Goal: Task Accomplishment & Management: Use online tool/utility

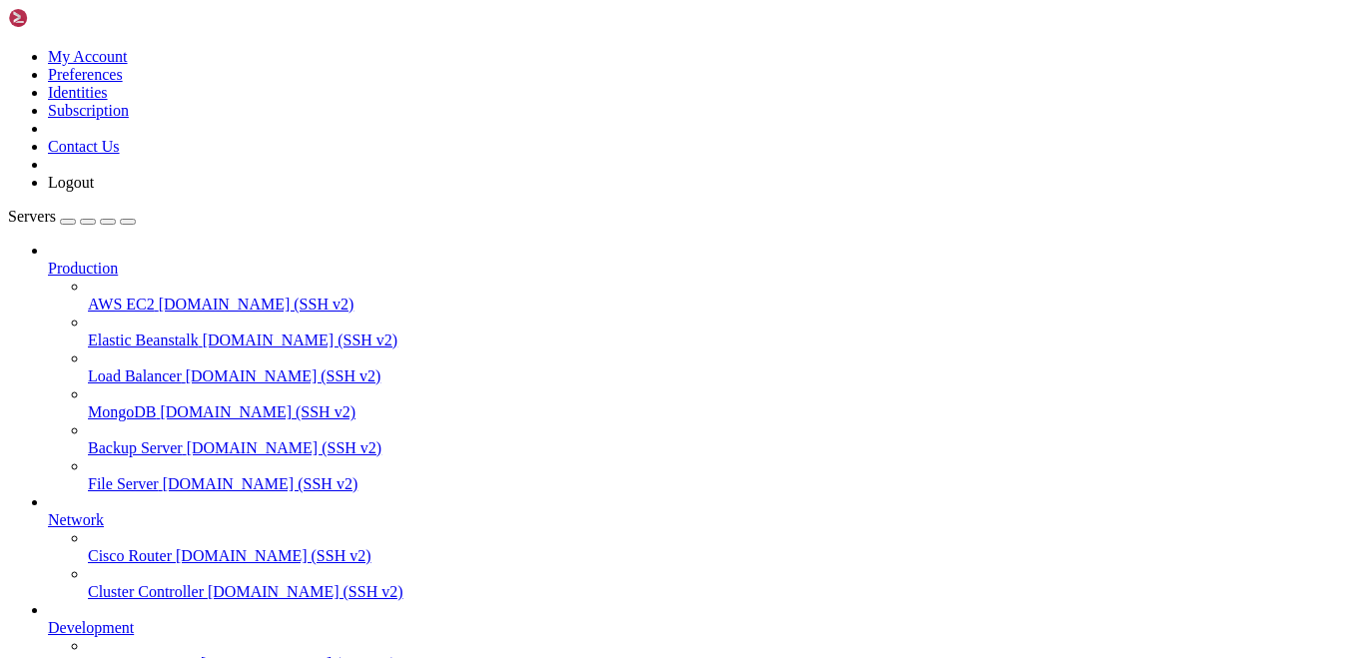
scroll to position [2342, 0]
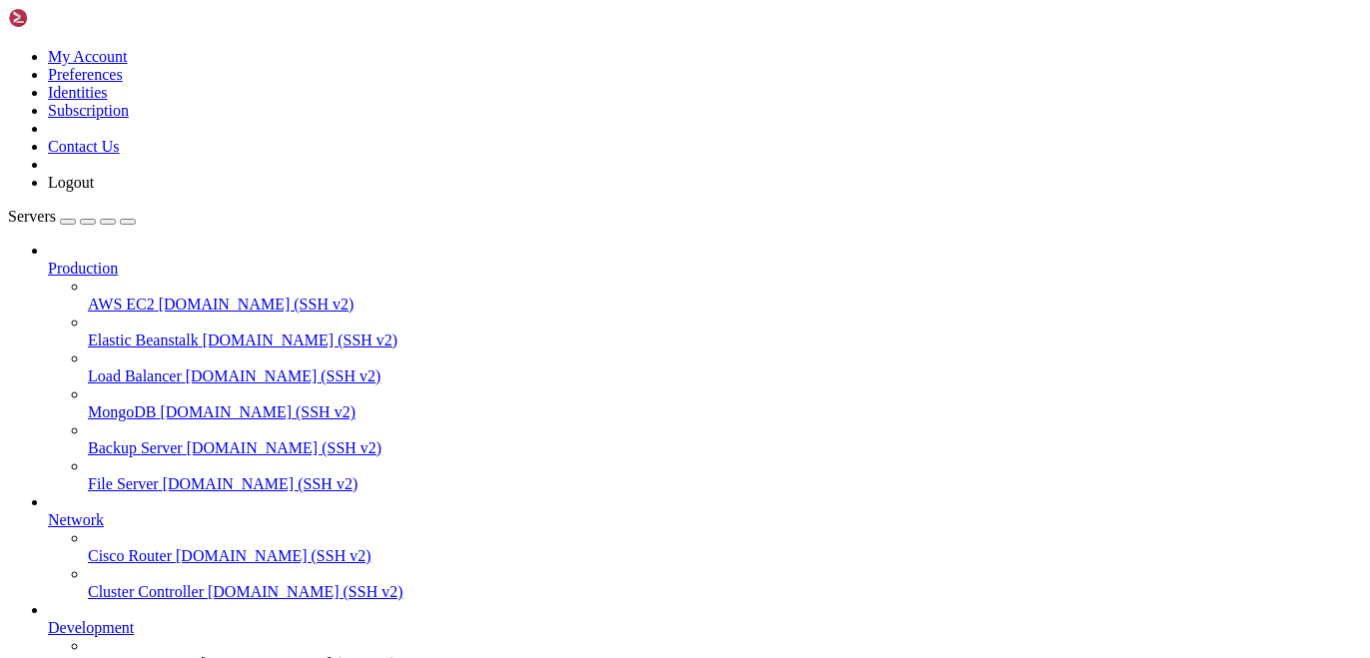
scroll to position [3089, 0]
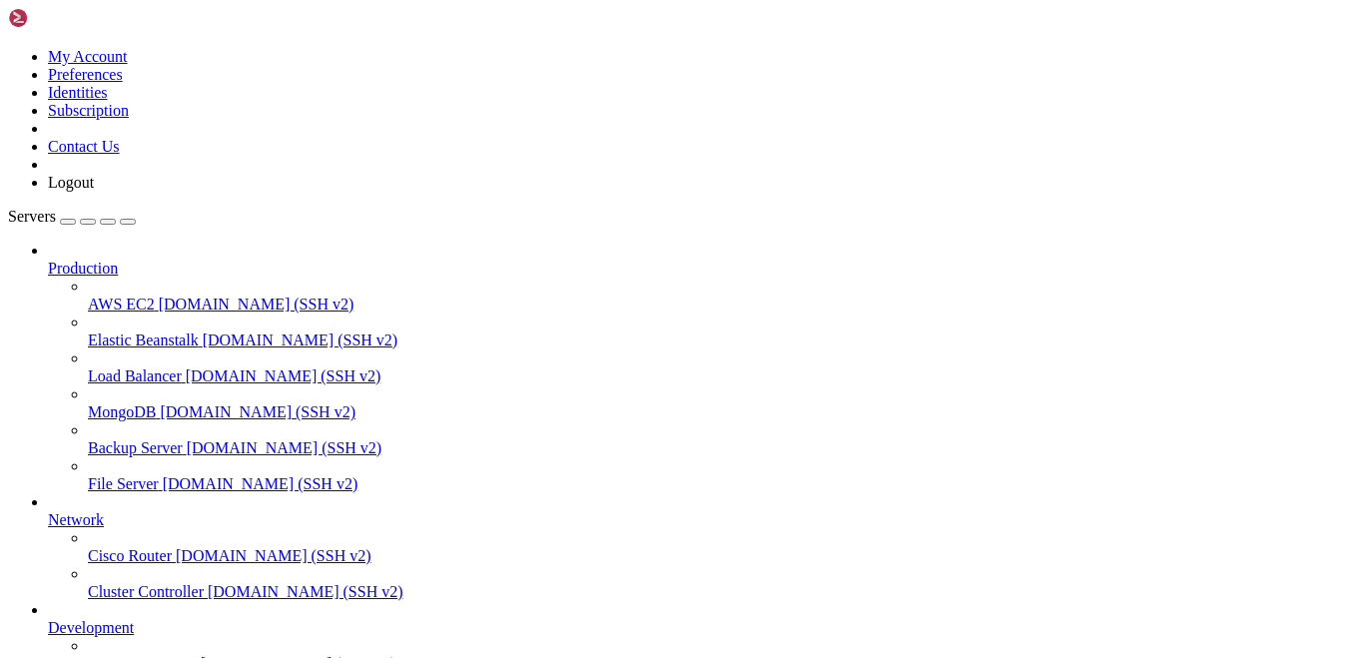
drag, startPoint x: 665, startPoint y: 1360, endPoint x: 242, endPoint y: 1369, distance: 423.5
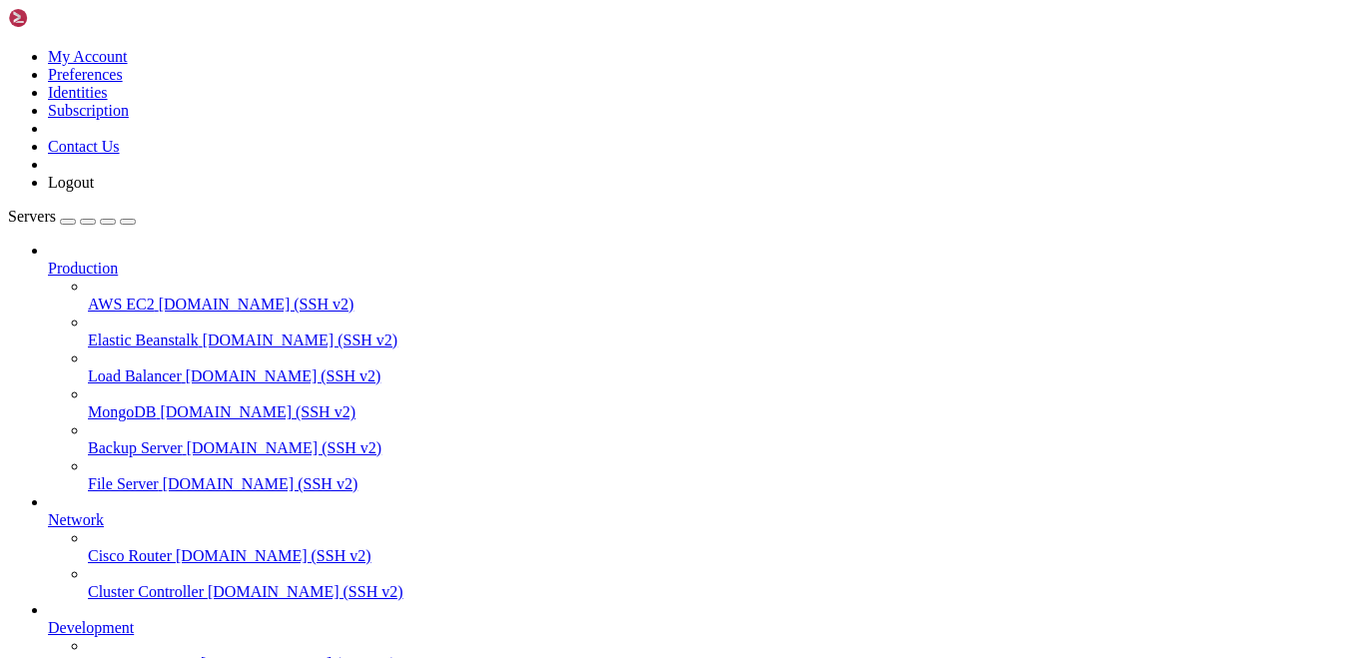
scroll to position [4617, 0]
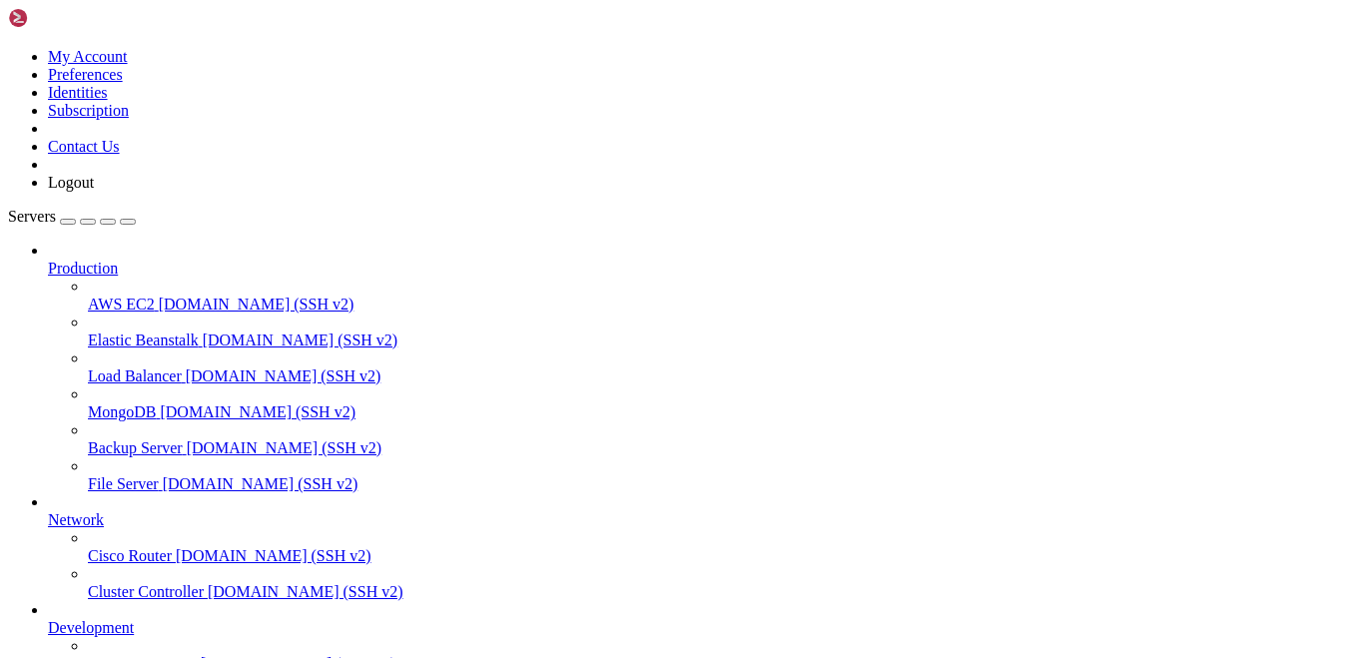
drag, startPoint x: 752, startPoint y: 1541, endPoint x: 730, endPoint y: 1543, distance: 22.1
drag, startPoint x: 563, startPoint y: 1550, endPoint x: 688, endPoint y: 1540, distance: 125.2
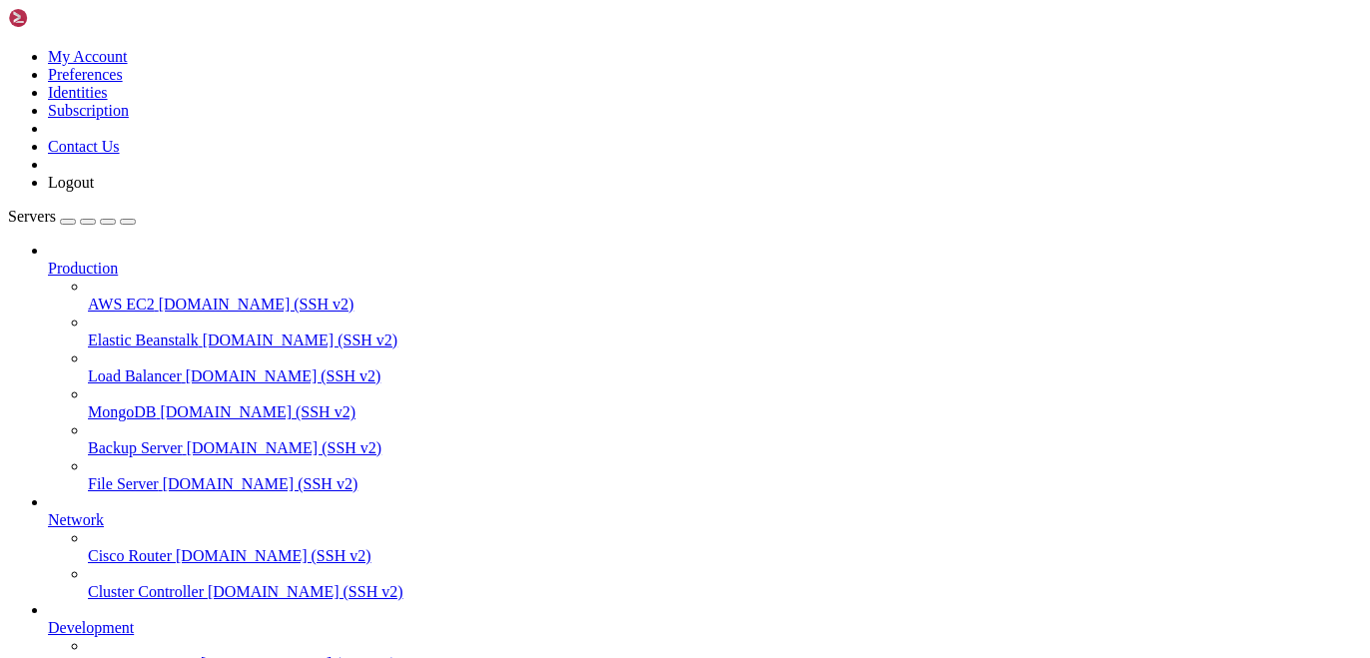
scroll to position [4700, 0]
drag, startPoint x: 505, startPoint y: 1498, endPoint x: 689, endPoint y: 1496, distance: 183.7
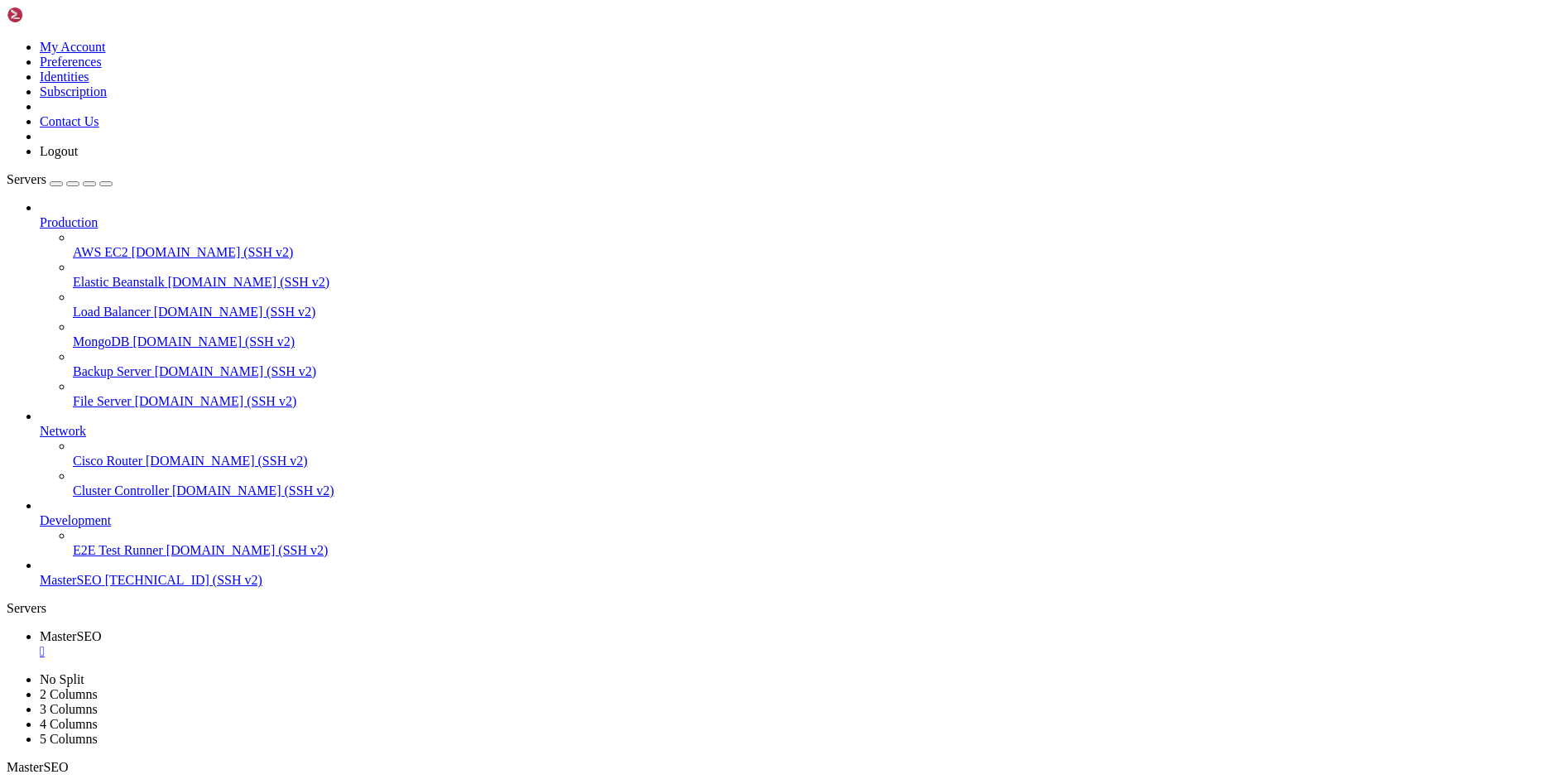
scroll to position [5024, 0]
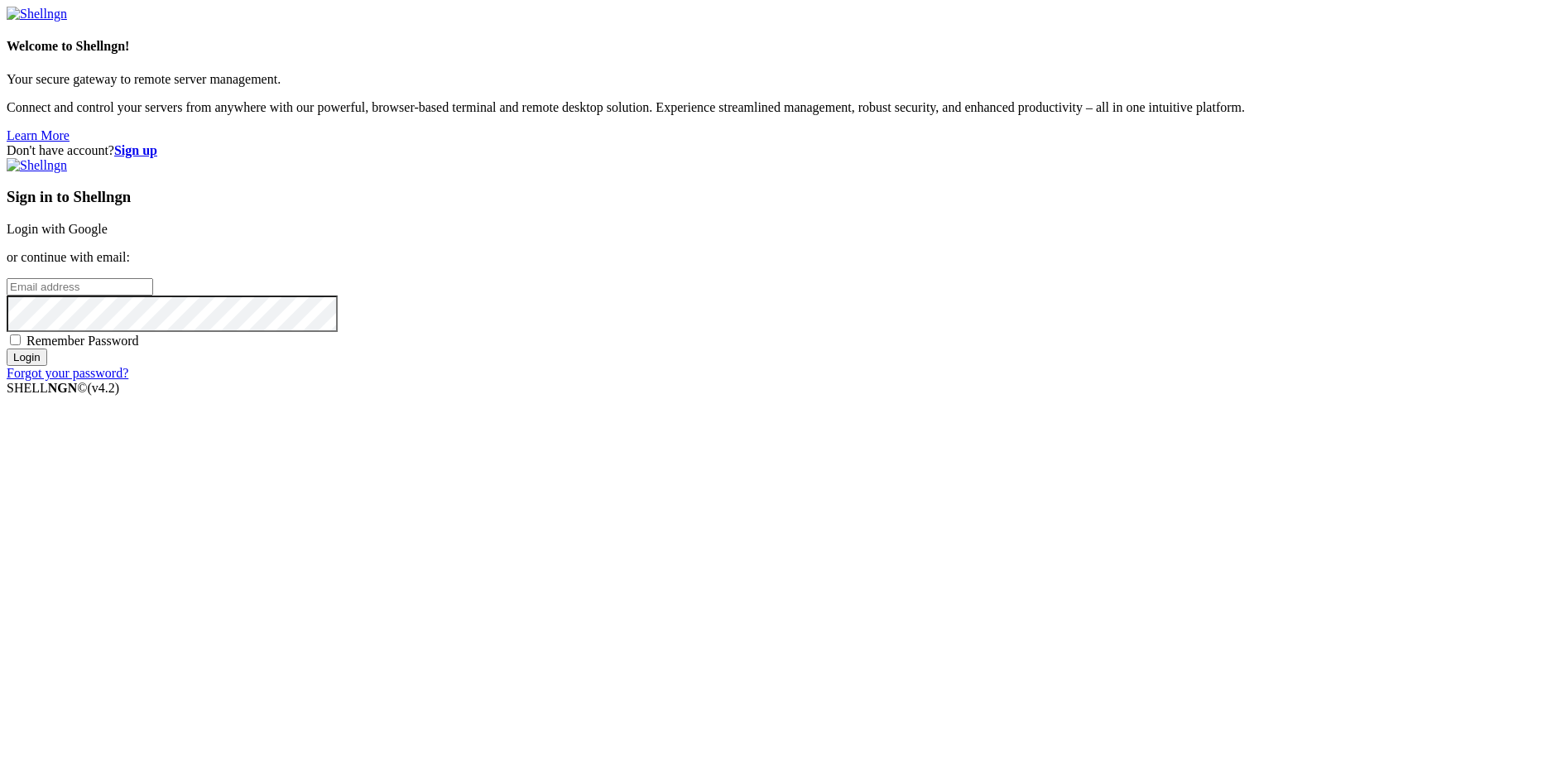
click at [108, 236] on link "Login with Google" at bounding box center [57, 229] width 101 height 14
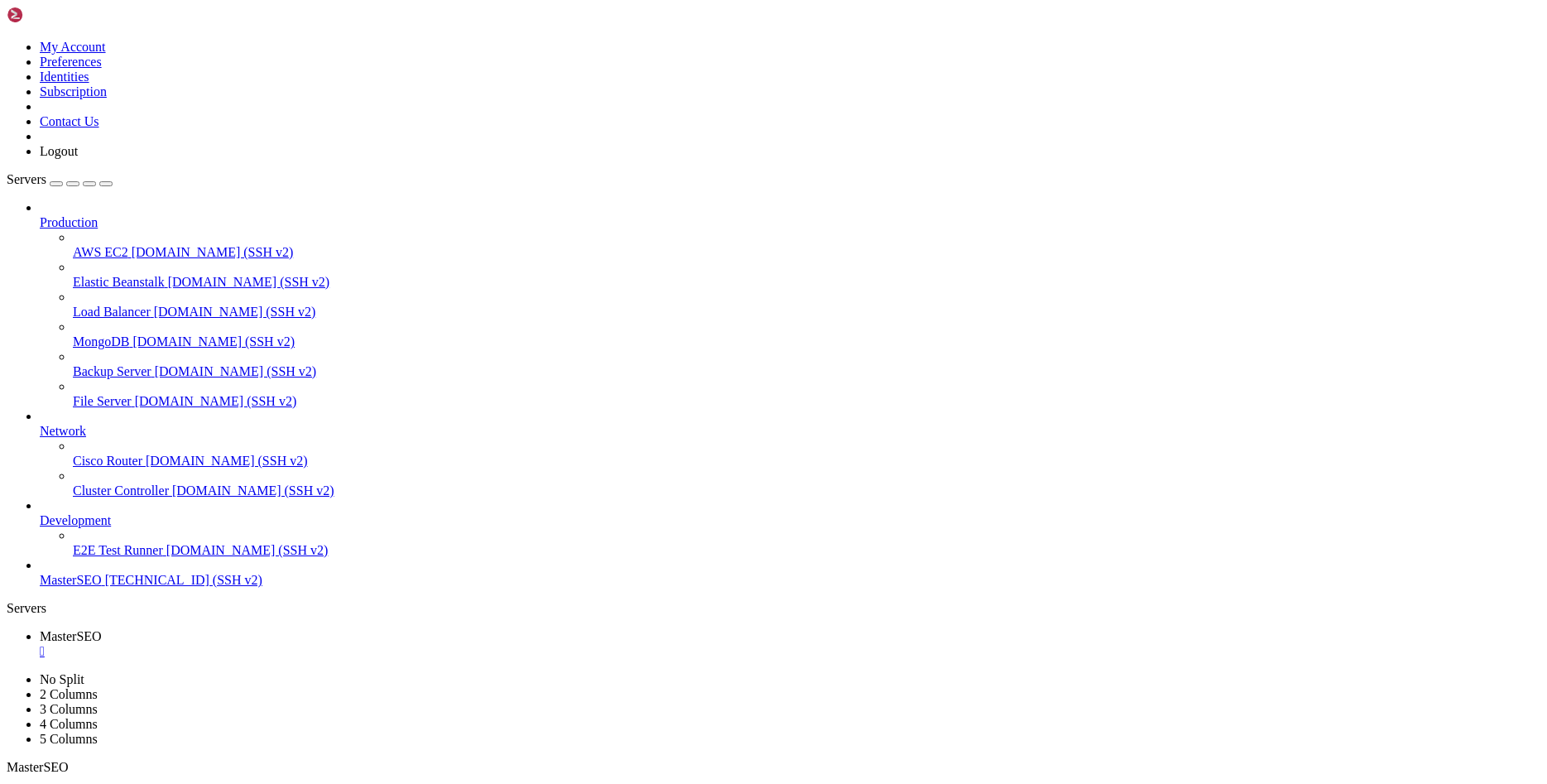
scroll to position [5326, 0]
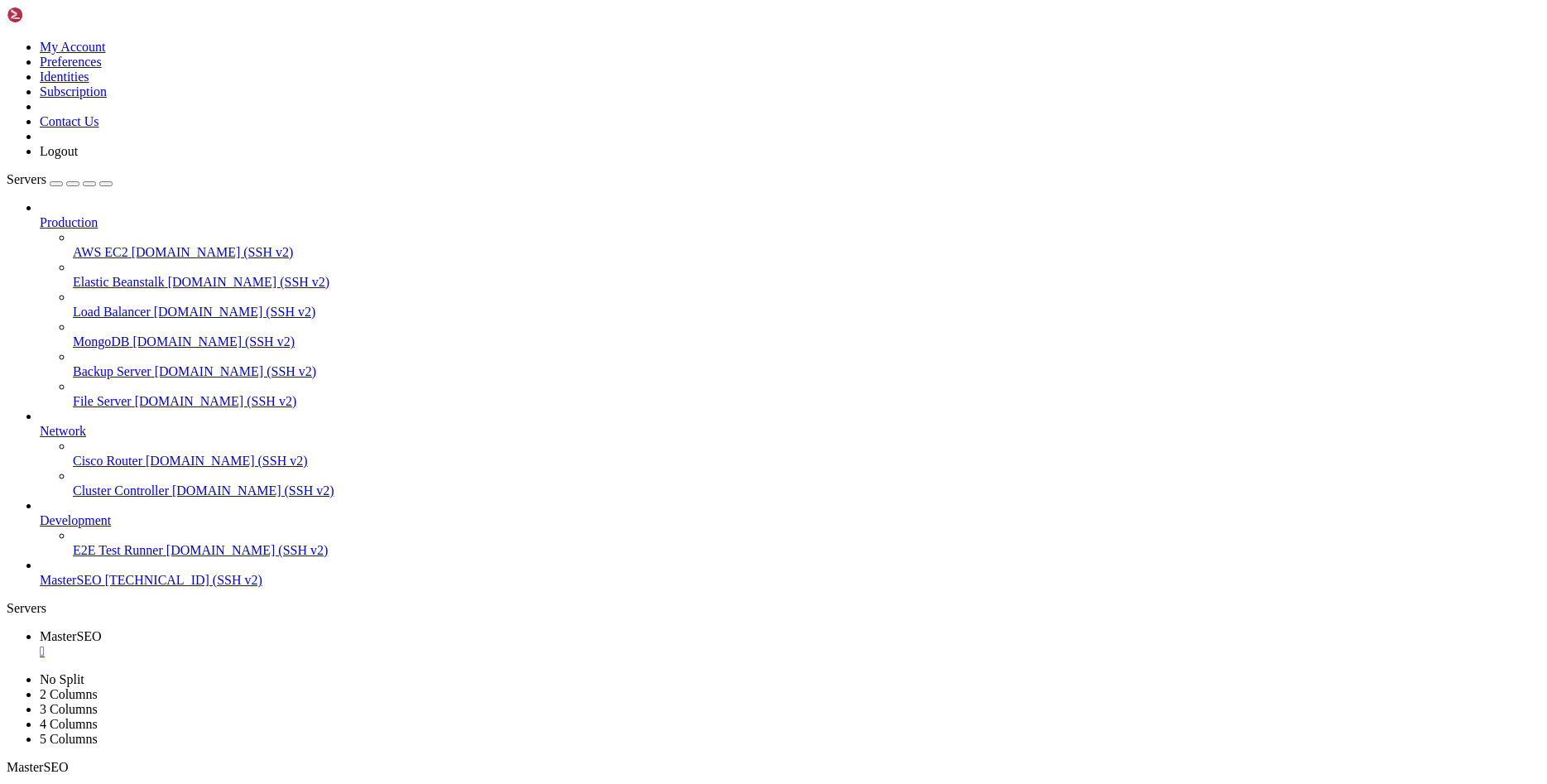
scroll to position [6579, 0]
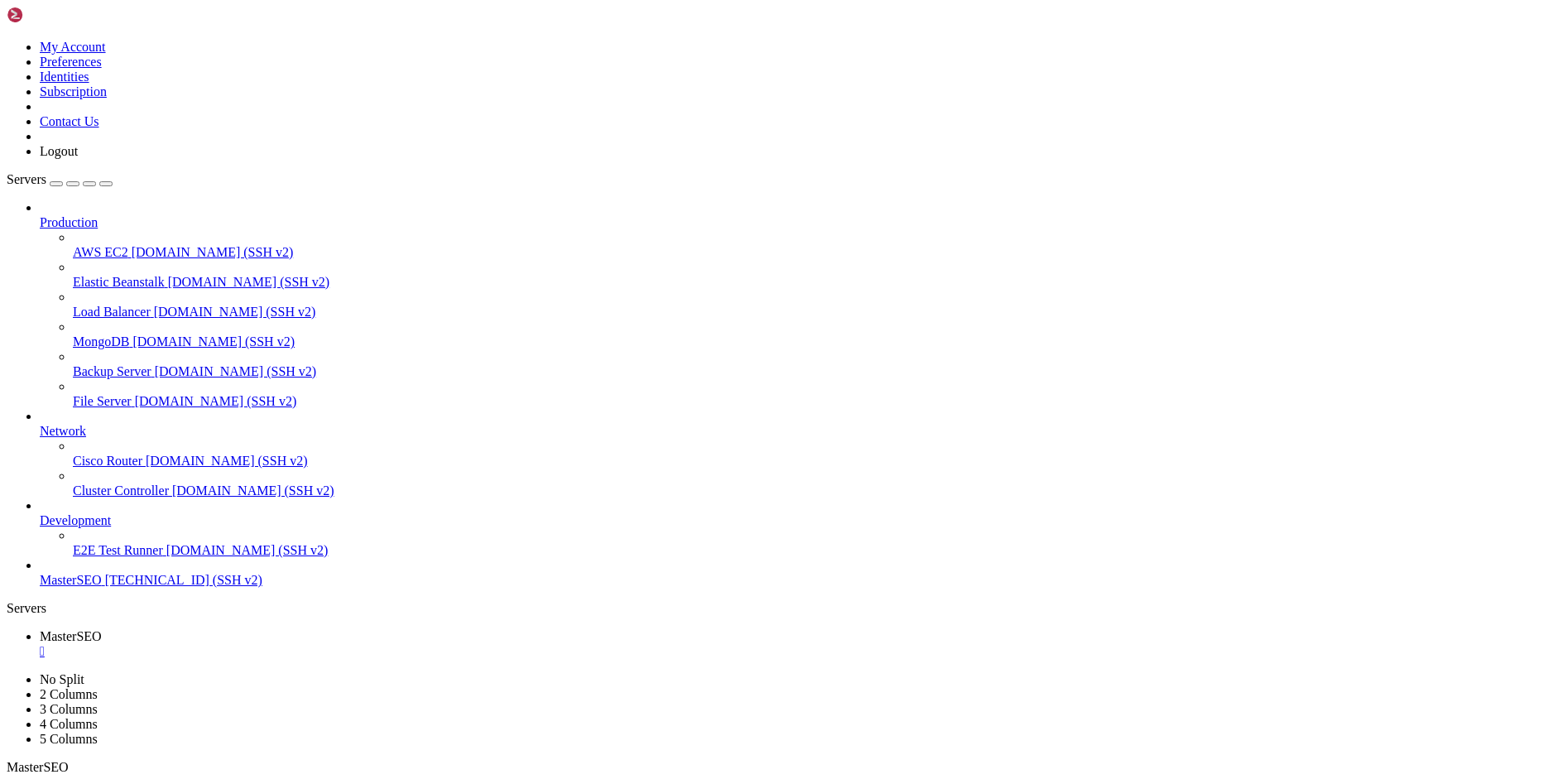
scroll to position [7955, 0]
